Goal: Check status: Check status

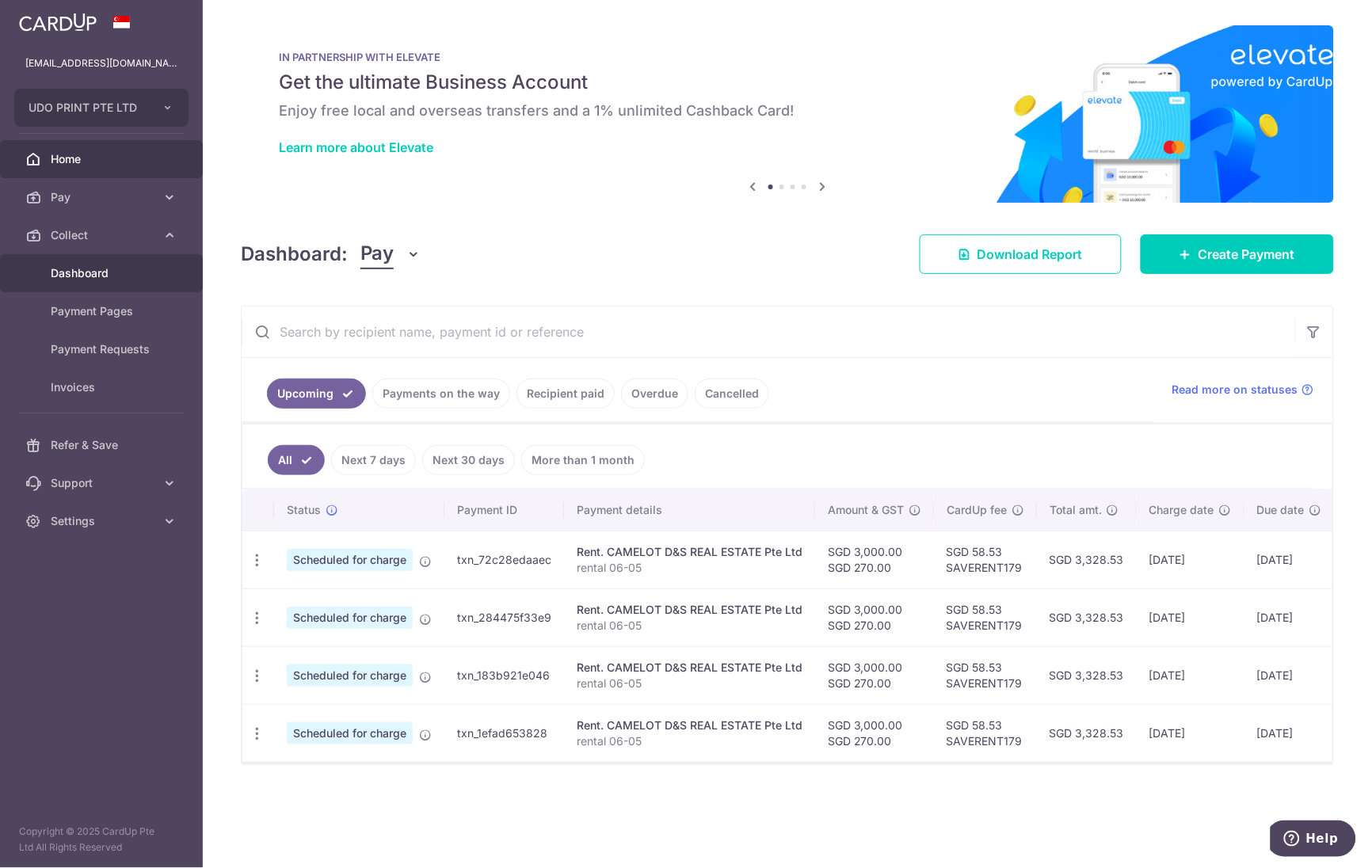
click at [72, 282] on link "Dashboard" at bounding box center [101, 273] width 202 height 38
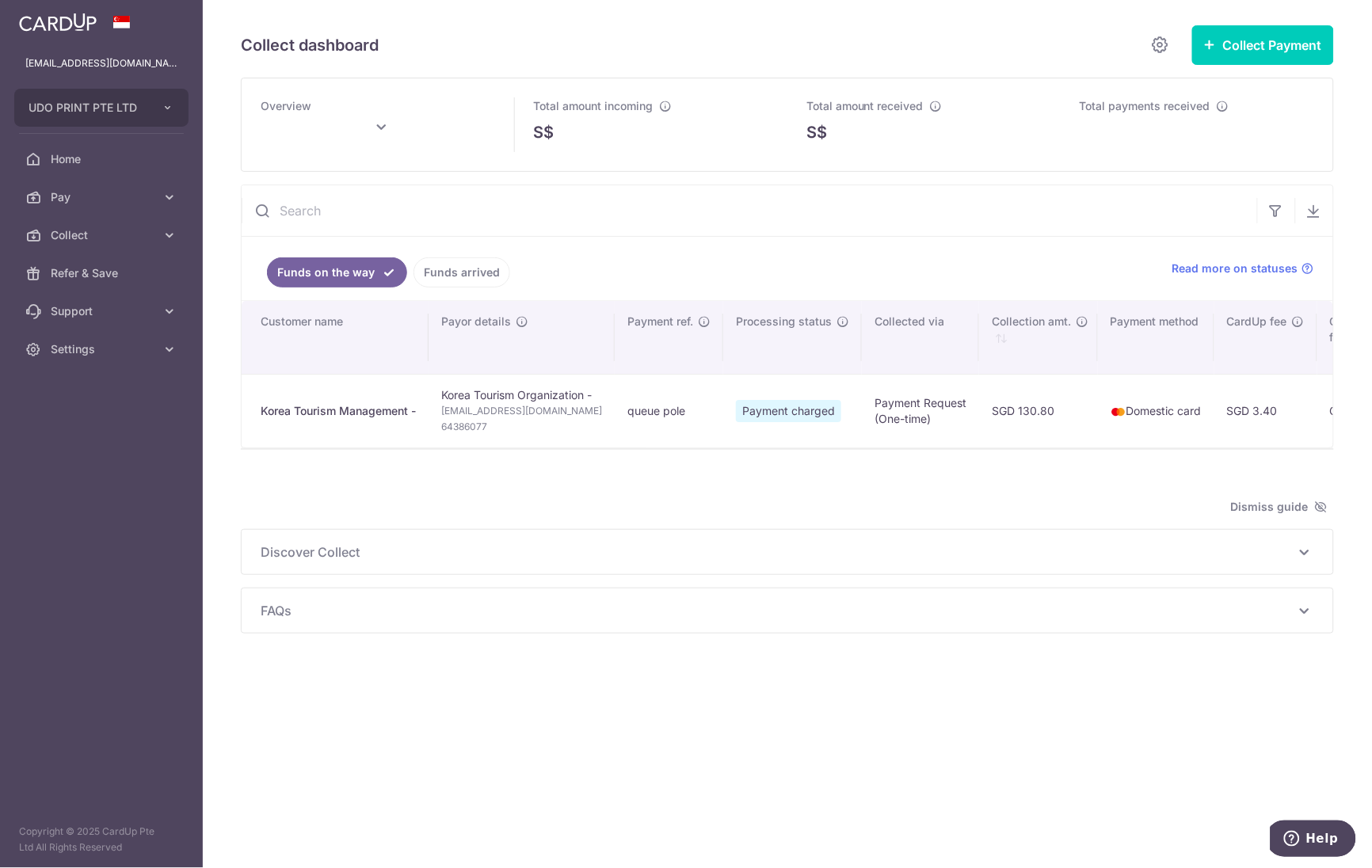
click at [362, 419] on div "Korea Tourism Management -" at bounding box center [339, 411] width 156 height 16
click at [756, 410] on span "Payment charged" at bounding box center [789, 411] width 105 height 23
click at [440, 273] on link "Funds arrived" at bounding box center [462, 273] width 97 height 30
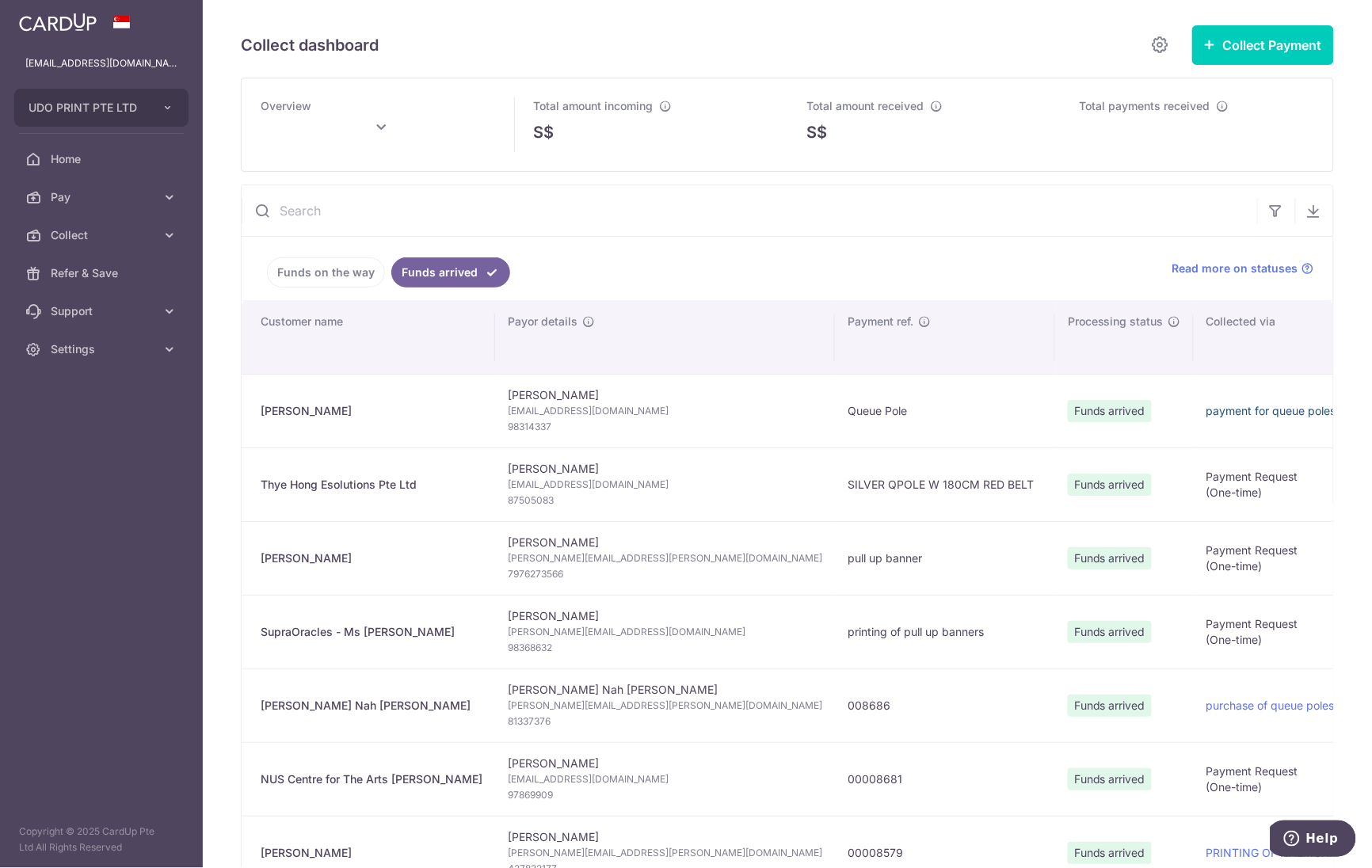
click at [1206, 406] on link "payment for queue poles" at bounding box center [1271, 411] width 130 height 13
type input "[DATE]"
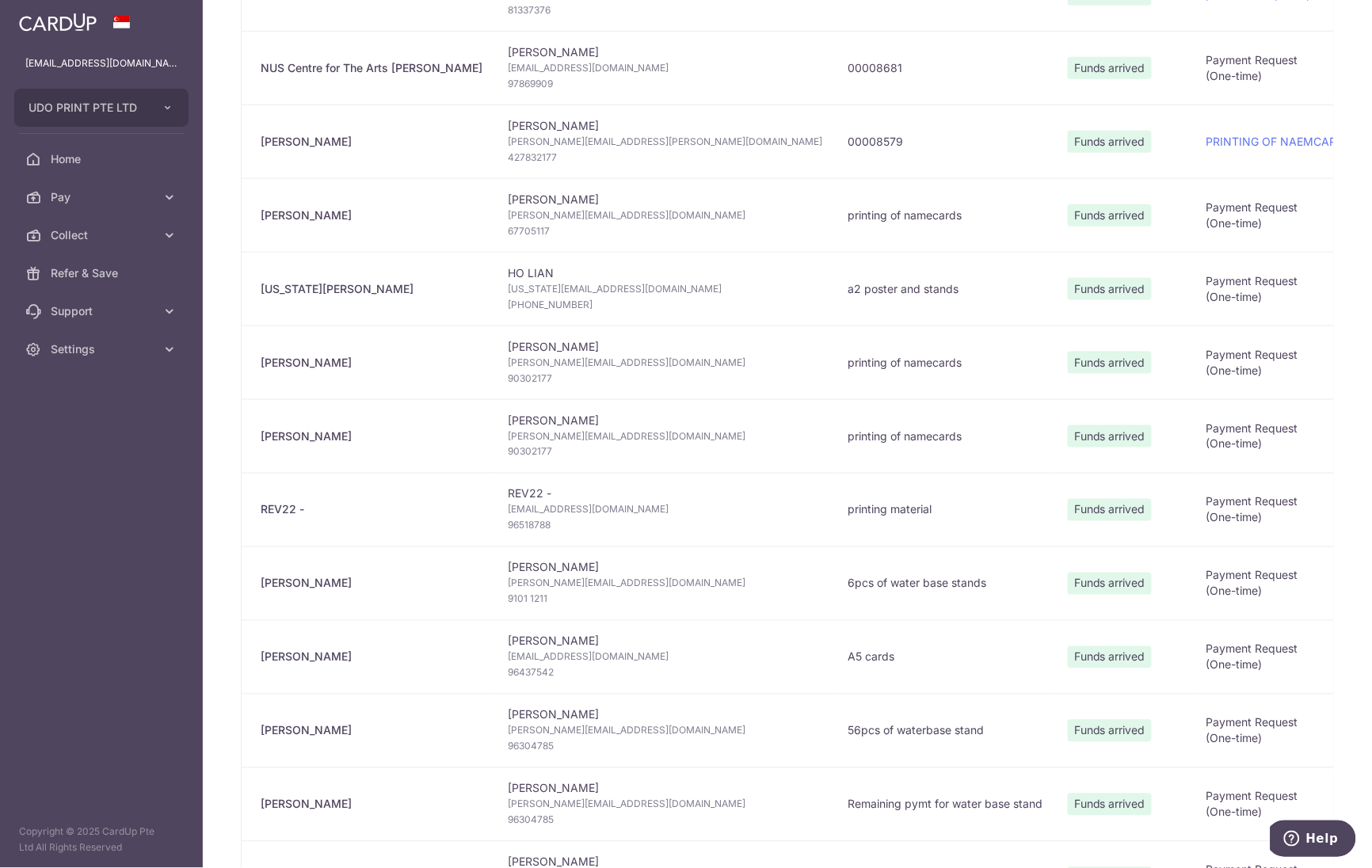
scroll to position [592, 0]
